Goal: Transaction & Acquisition: Purchase product/service

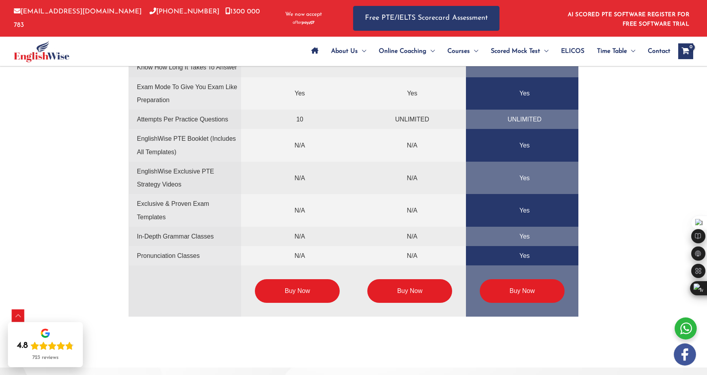
scroll to position [2019, 0]
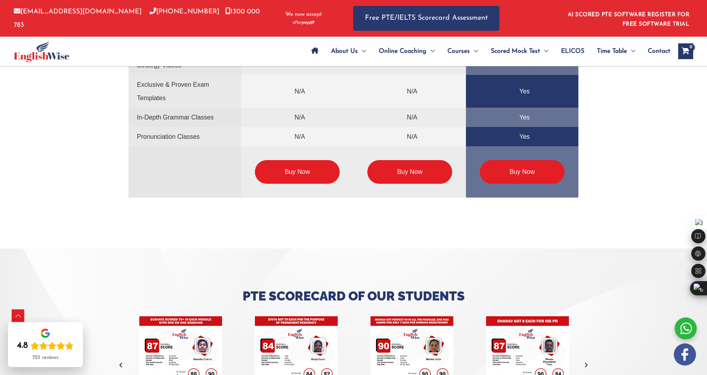
click at [304, 164] on link "Buy Now" at bounding box center [297, 172] width 85 height 24
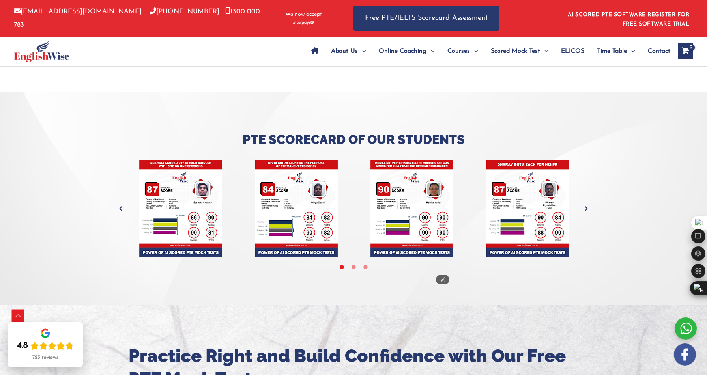
scroll to position [2115, 0]
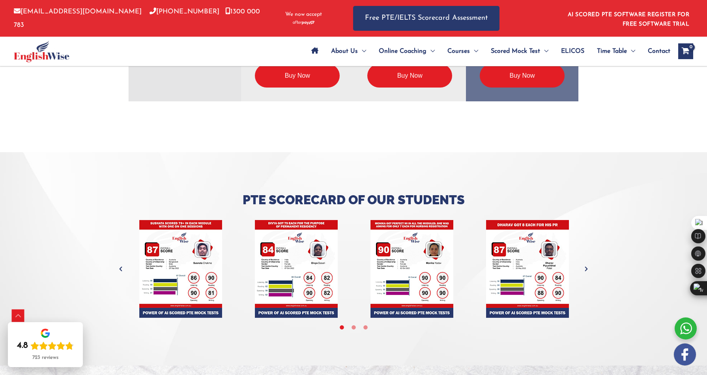
click at [310, 71] on link "Buy Now" at bounding box center [297, 76] width 85 height 24
